Goal: Information Seeking & Learning: Learn about a topic

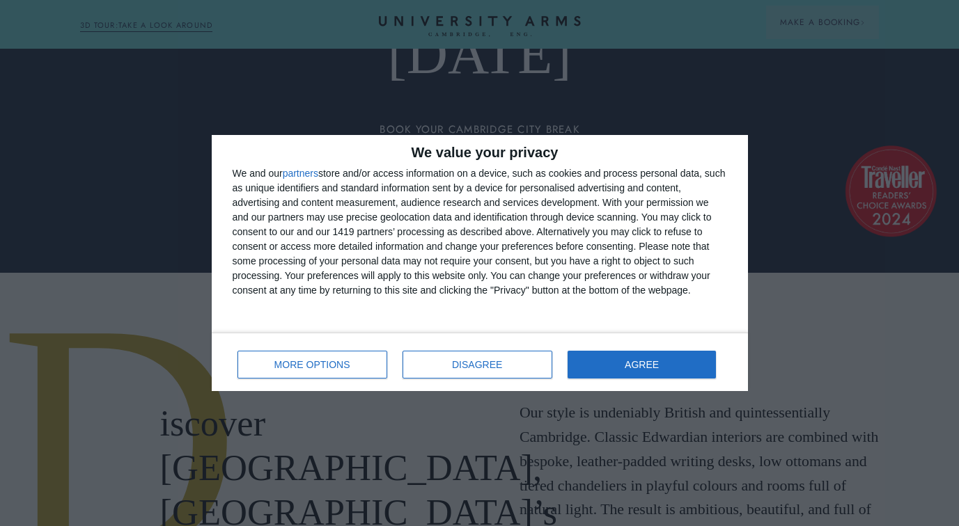
scroll to position [278, 0]
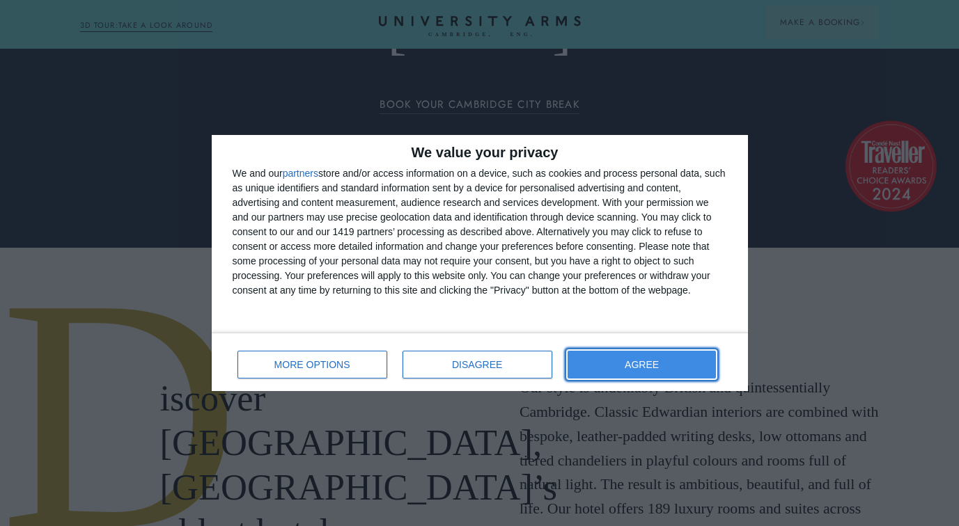
click at [659, 363] on span "AGREE" at bounding box center [642, 365] width 34 height 10
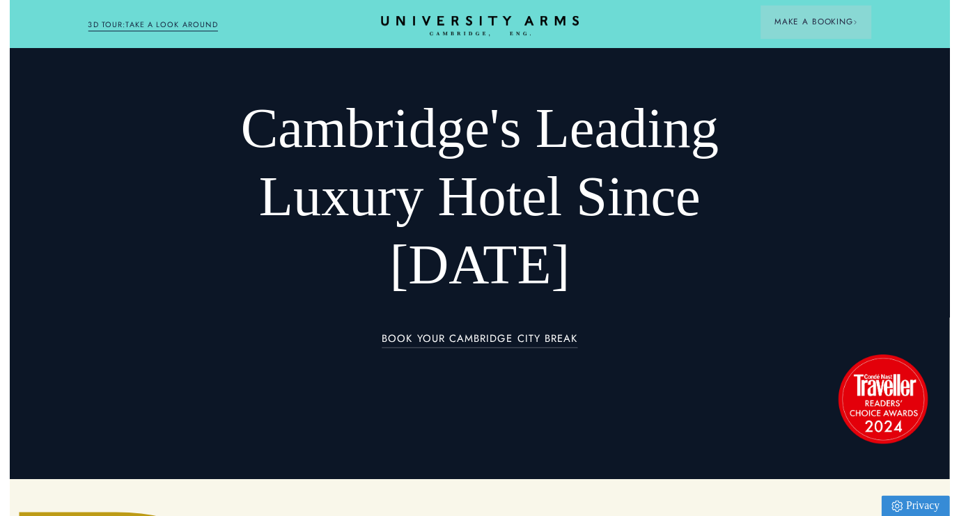
scroll to position [0, 0]
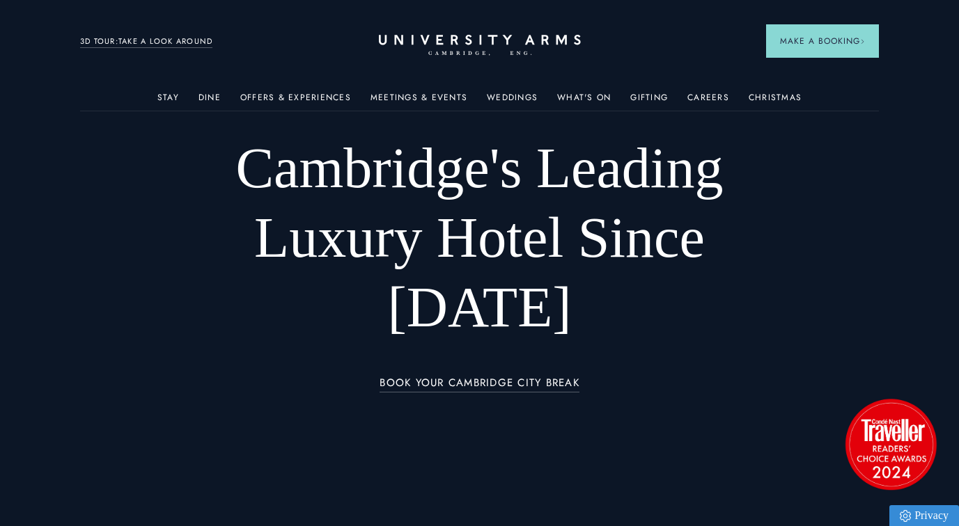
click at [284, 91] on div "Offers & Experiences" at bounding box center [295, 97] width 111 height 27
click at [455, 93] on link "Meetings & Events" at bounding box center [418, 102] width 97 height 18
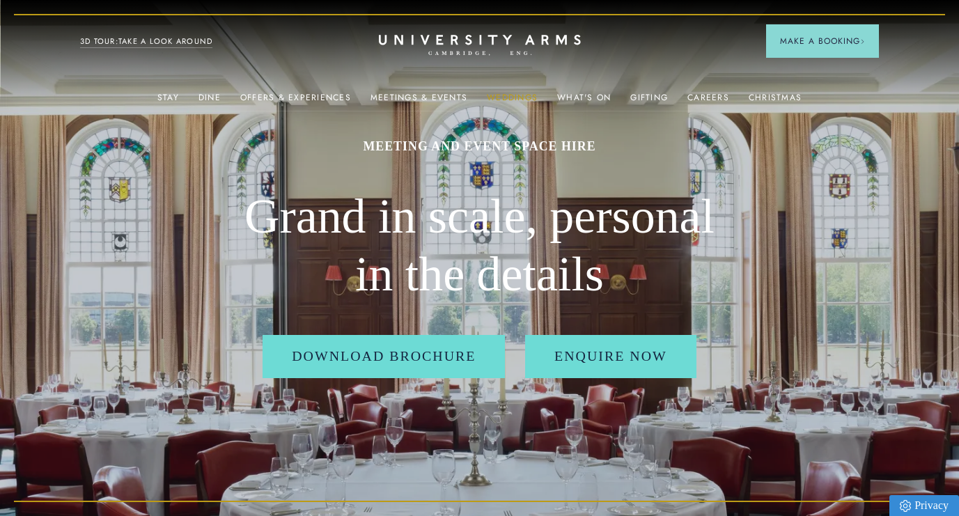
click at [503, 93] on link "Weddings" at bounding box center [512, 102] width 51 height 18
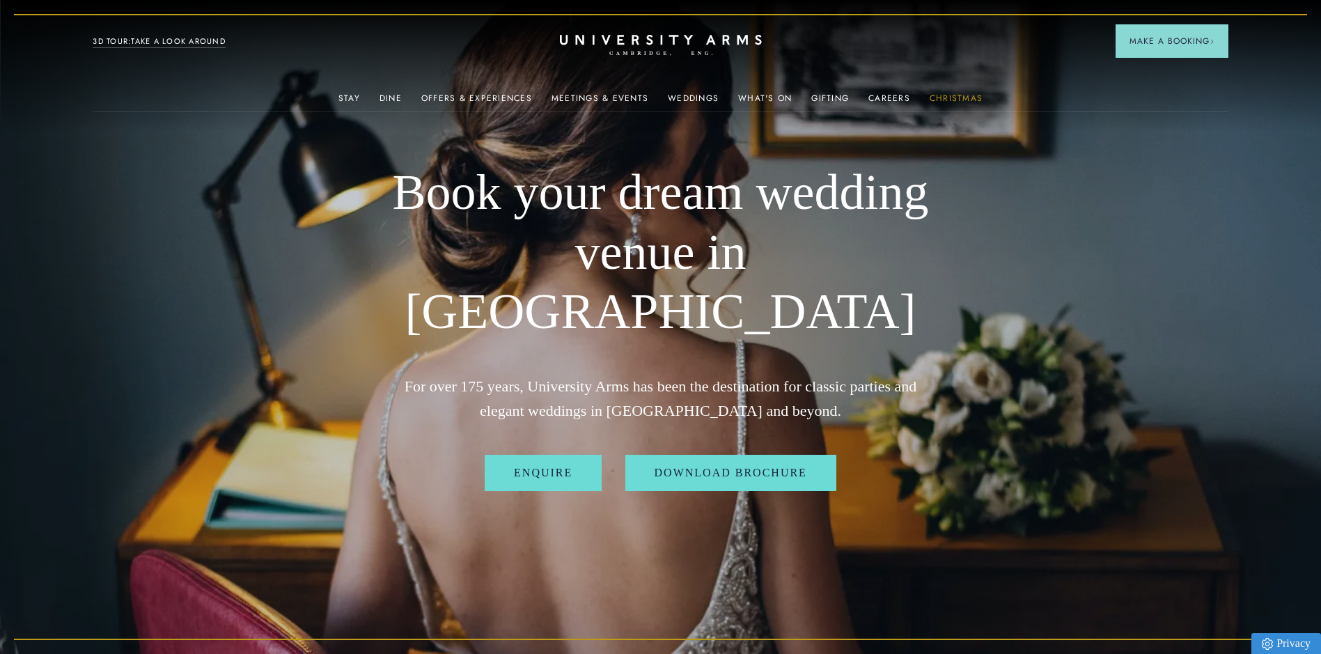
click at [956, 95] on link "Christmas" at bounding box center [955, 102] width 53 height 18
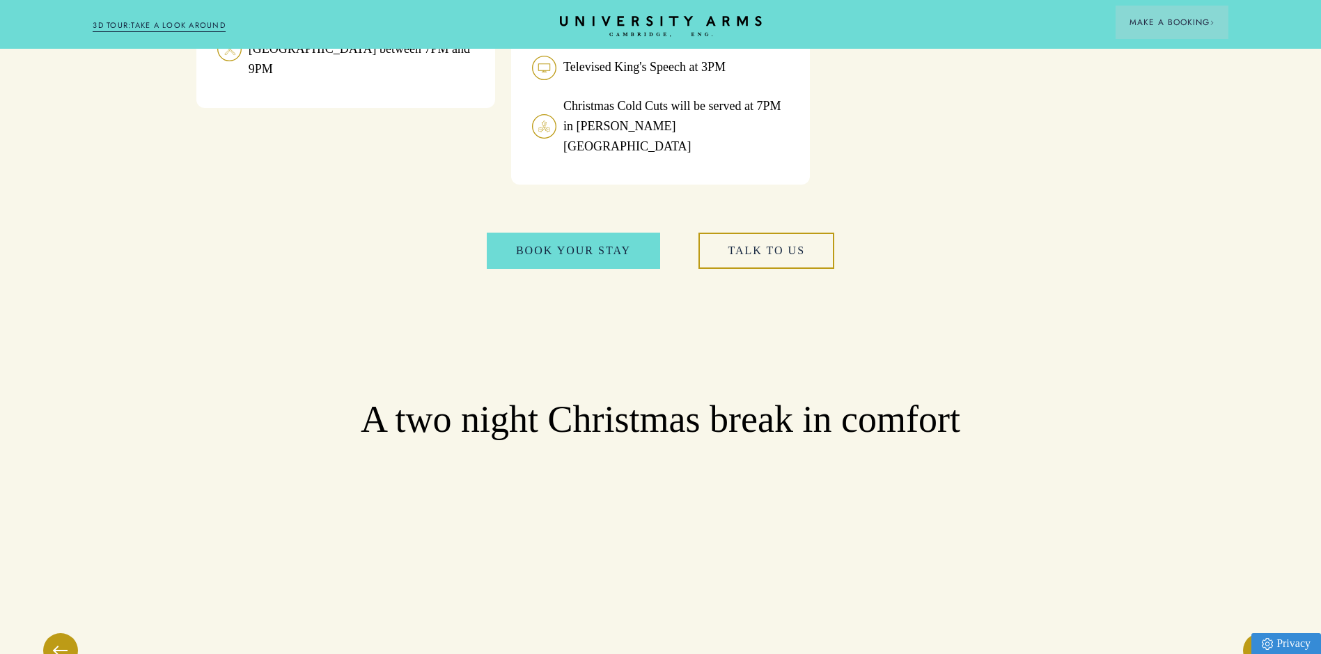
scroll to position [1758, 0]
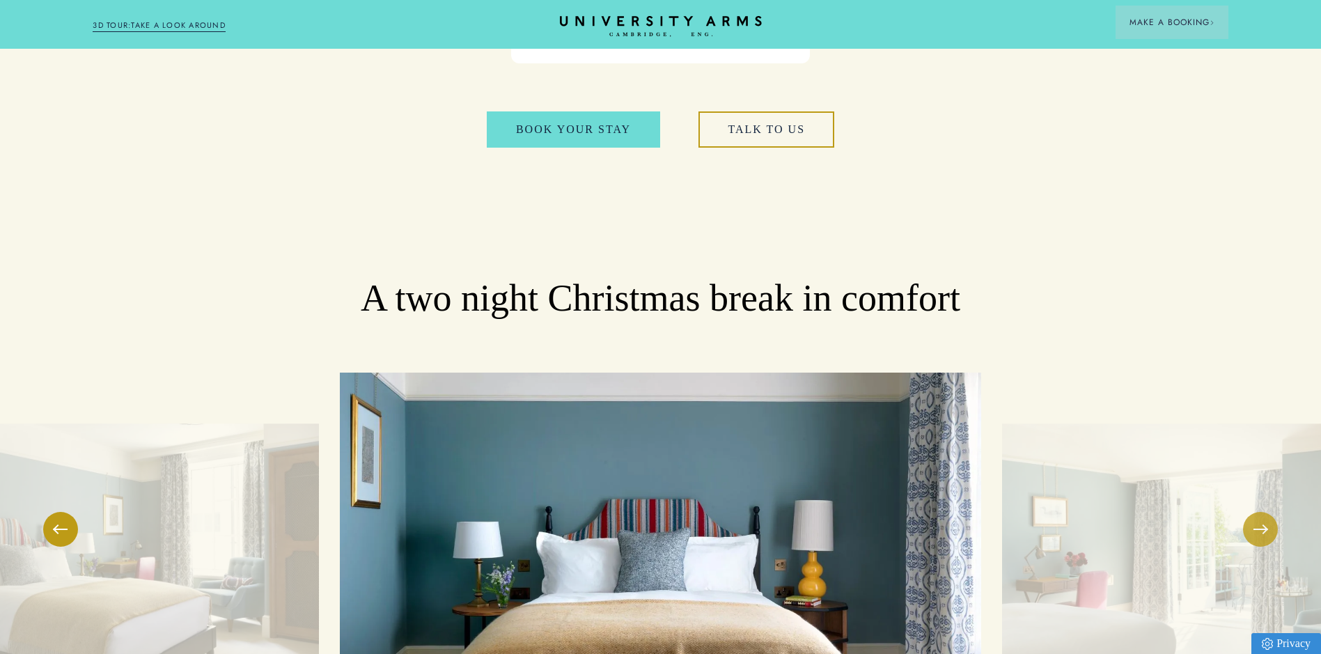
click at [958, 512] on button at bounding box center [1260, 529] width 35 height 35
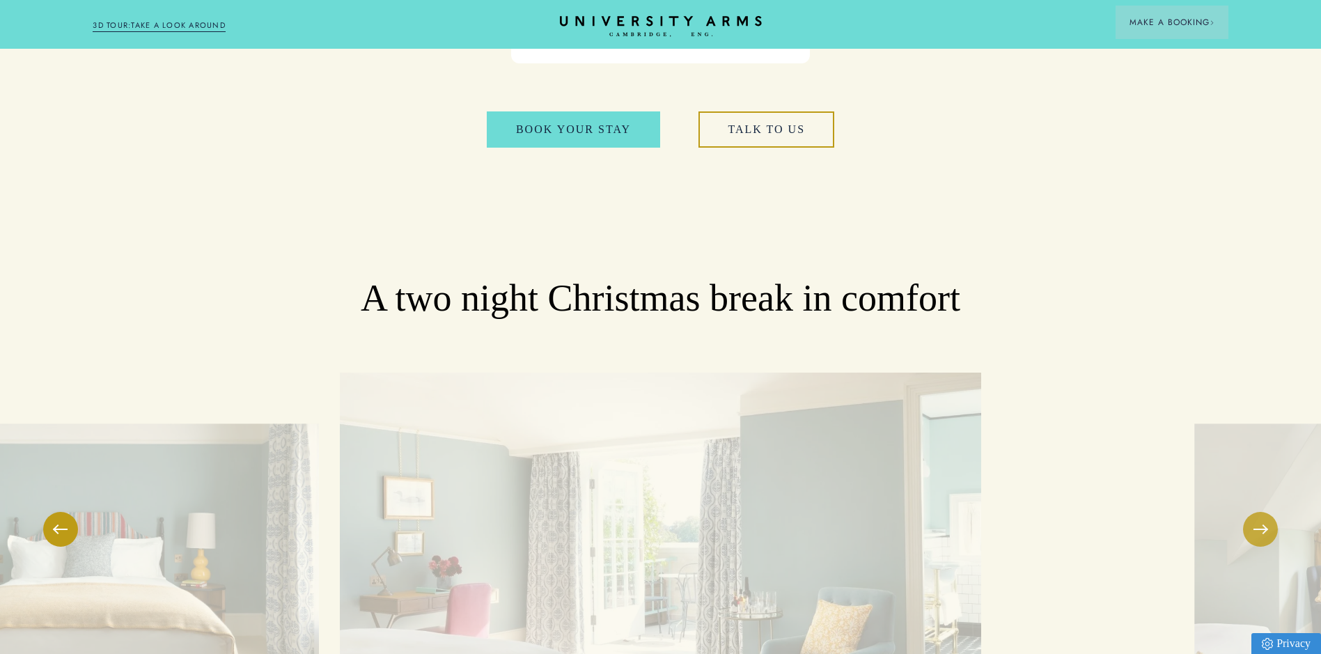
click at [958, 512] on button at bounding box center [1260, 529] width 35 height 35
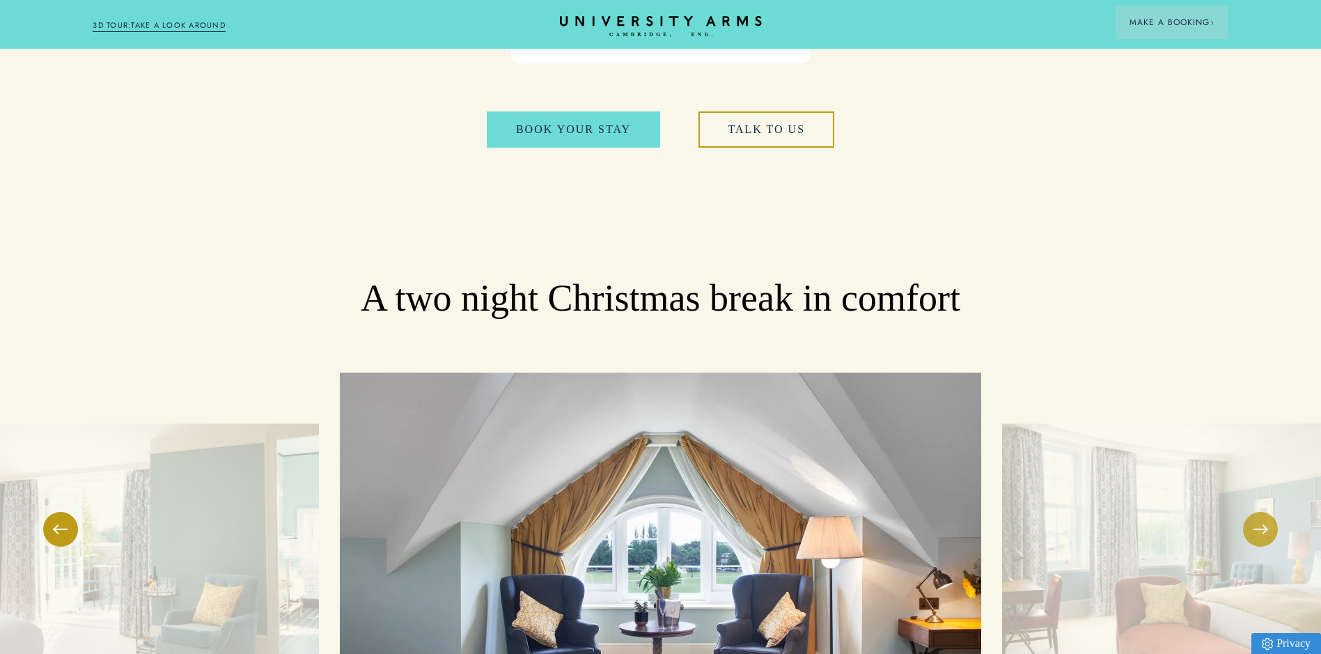
click at [958, 512] on button at bounding box center [1260, 529] width 35 height 35
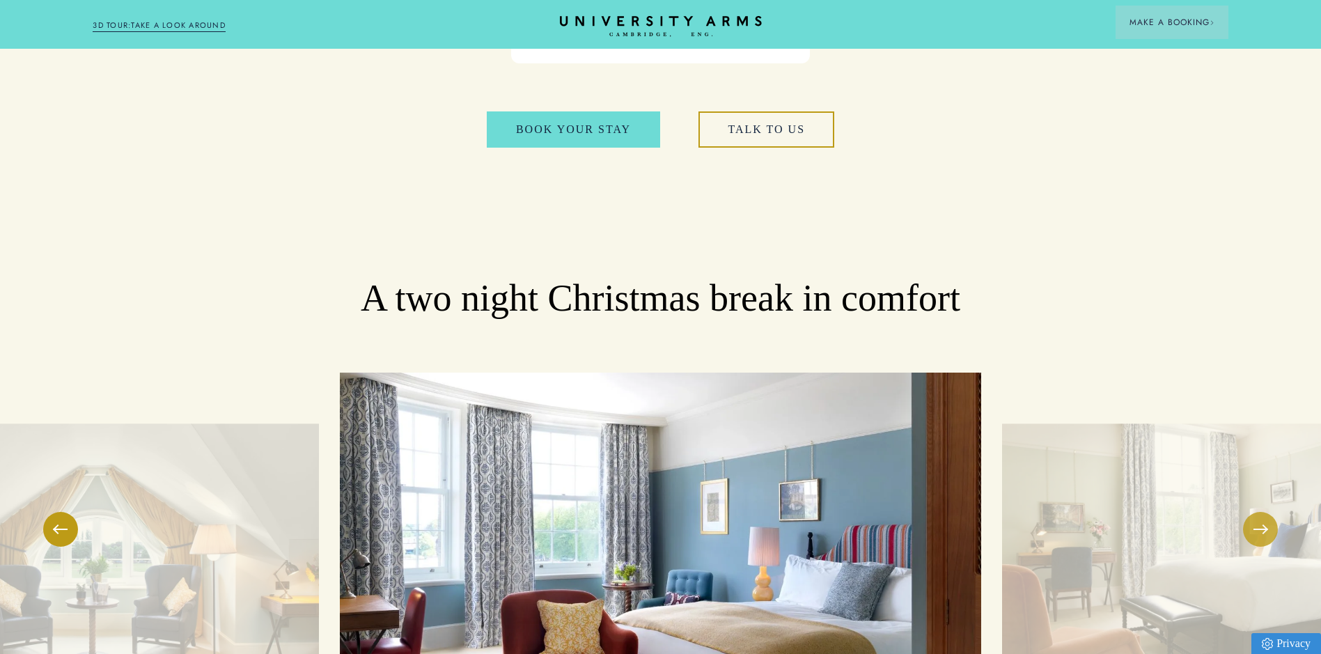
click at [958, 512] on button at bounding box center [1260, 529] width 35 height 35
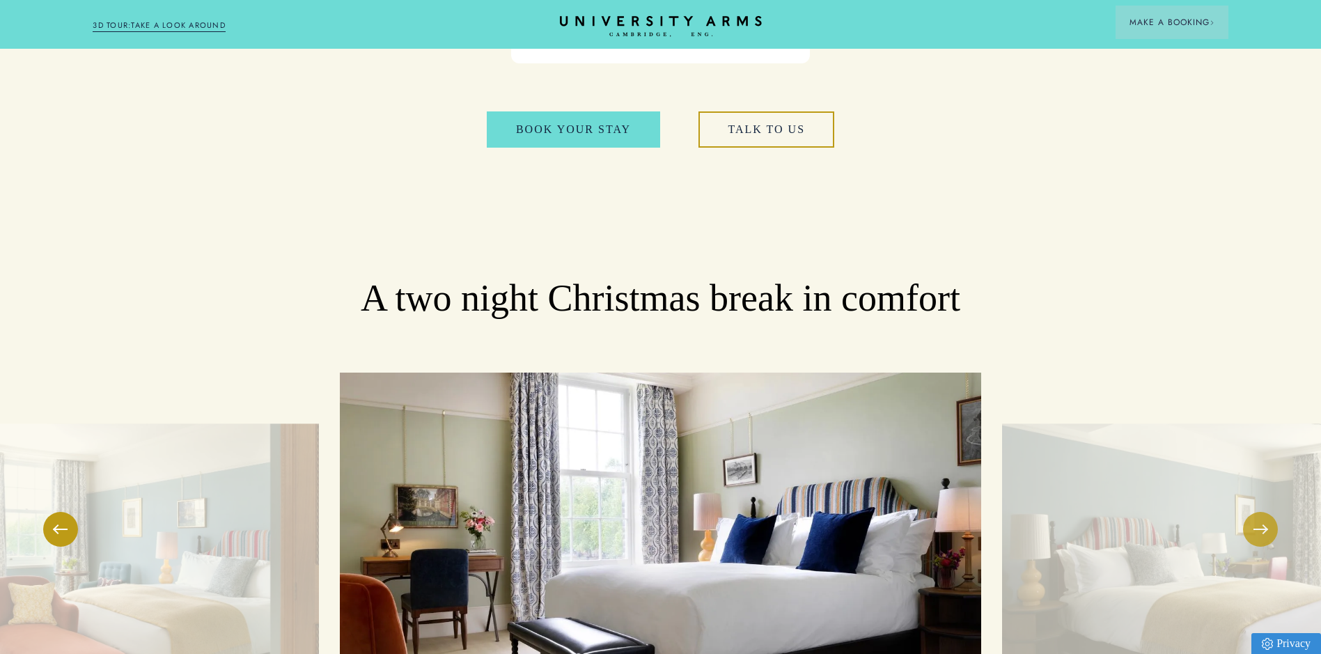
click at [958, 512] on button at bounding box center [1260, 529] width 35 height 35
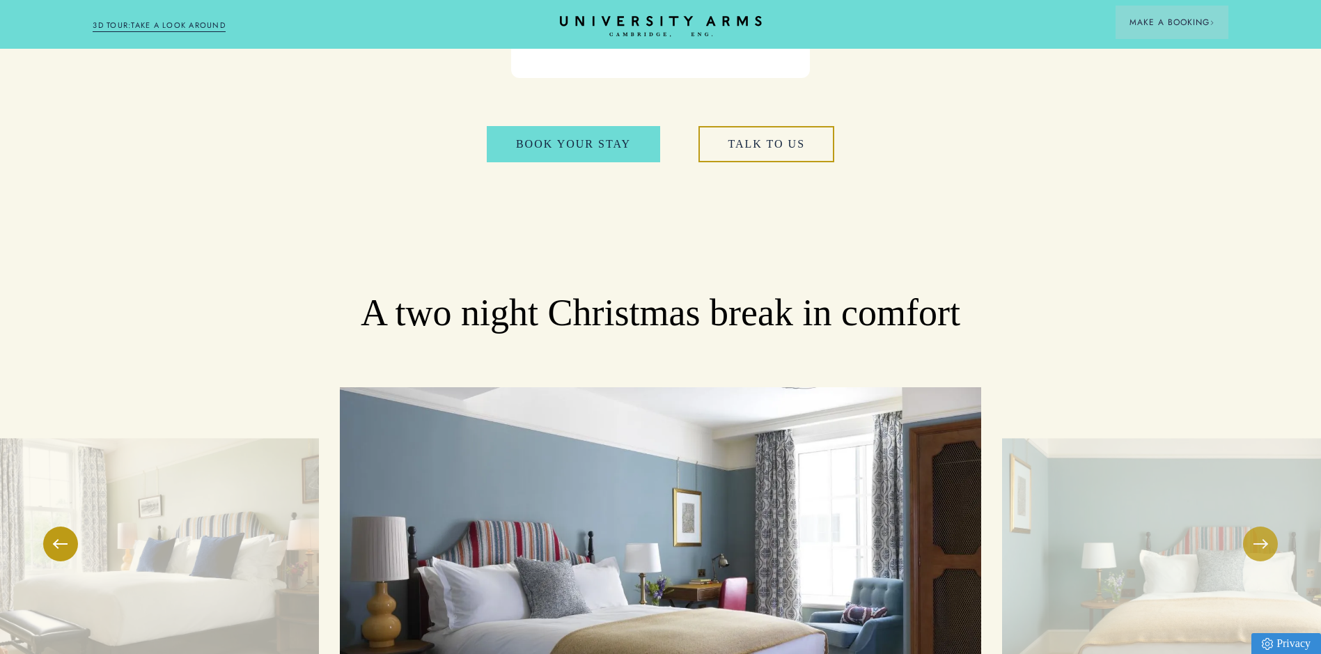
scroll to position [1828, 0]
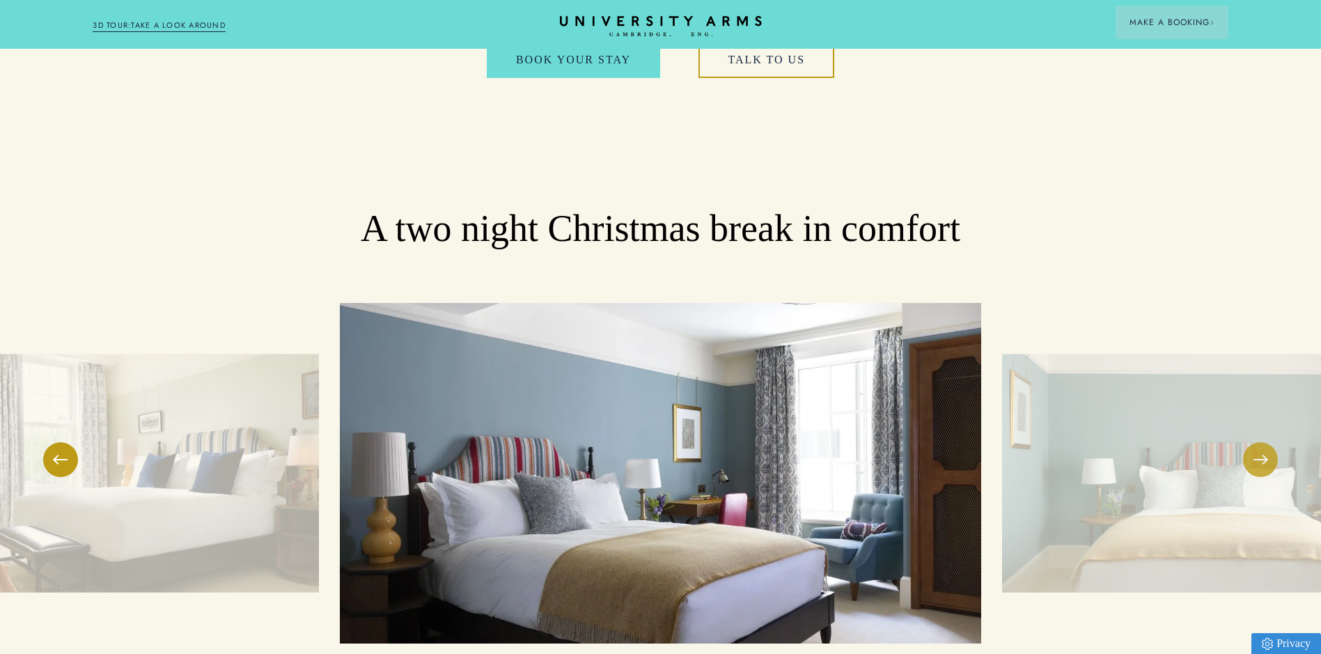
click at [958, 442] on button at bounding box center [1260, 459] width 35 height 35
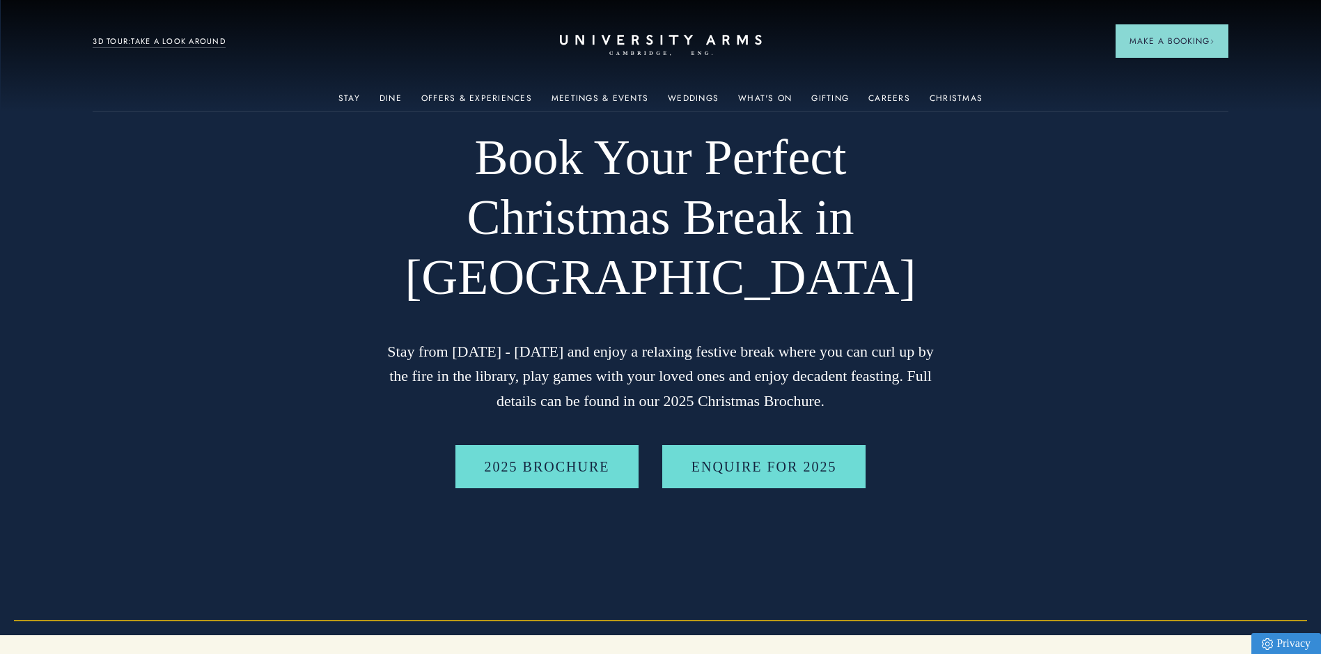
scroll to position [17, 0]
